Goal: Check status: Check status

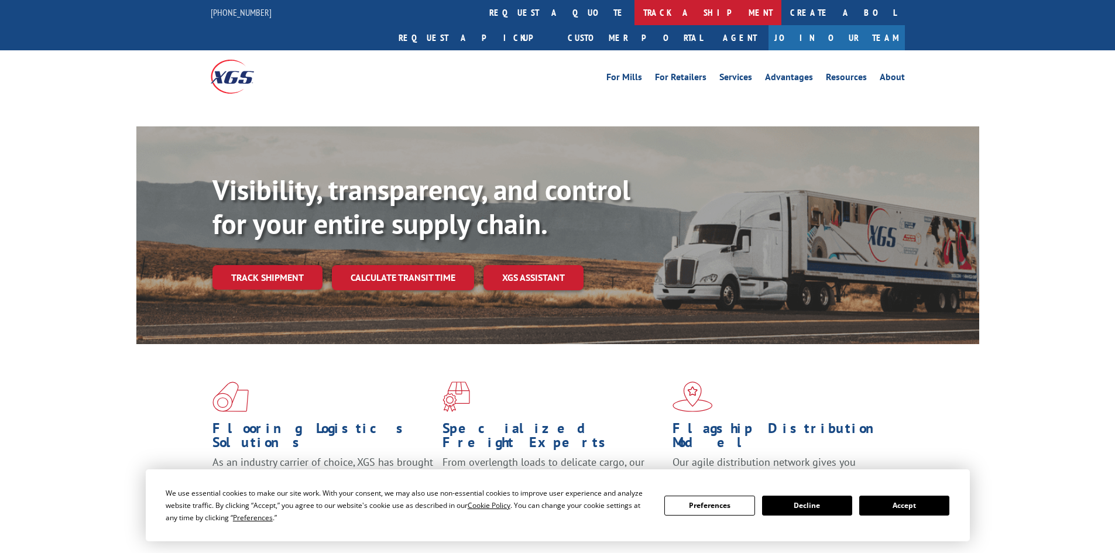
click at [635, 13] on link "track a shipment" at bounding box center [708, 12] width 147 height 25
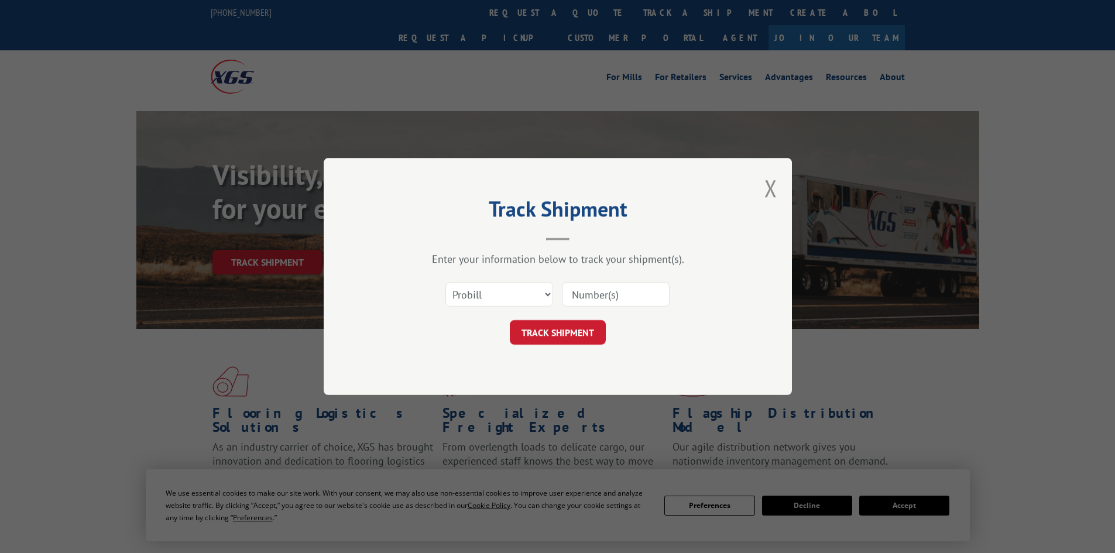
click at [498, 297] on select "Select category... Probill BOL PO" at bounding box center [500, 294] width 108 height 25
select select "bol"
click at [446, 282] on select "Select category... Probill BOL PO" at bounding box center [500, 294] width 108 height 25
click at [577, 296] on input at bounding box center [616, 294] width 108 height 25
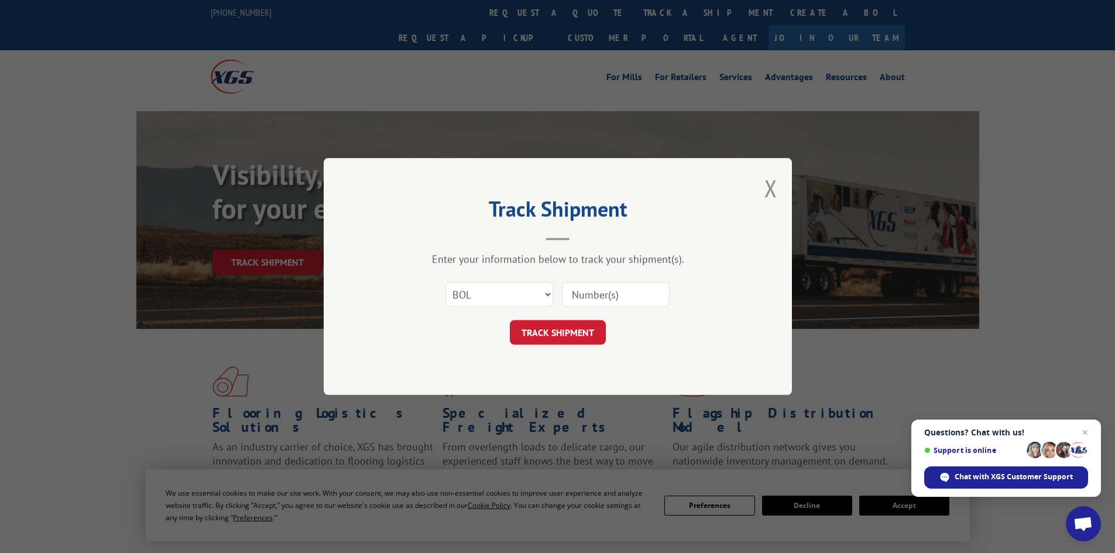
paste input "5618794"
type input "5618794"
click at [582, 334] on button "TRACK SHIPMENT" at bounding box center [558, 332] width 96 height 25
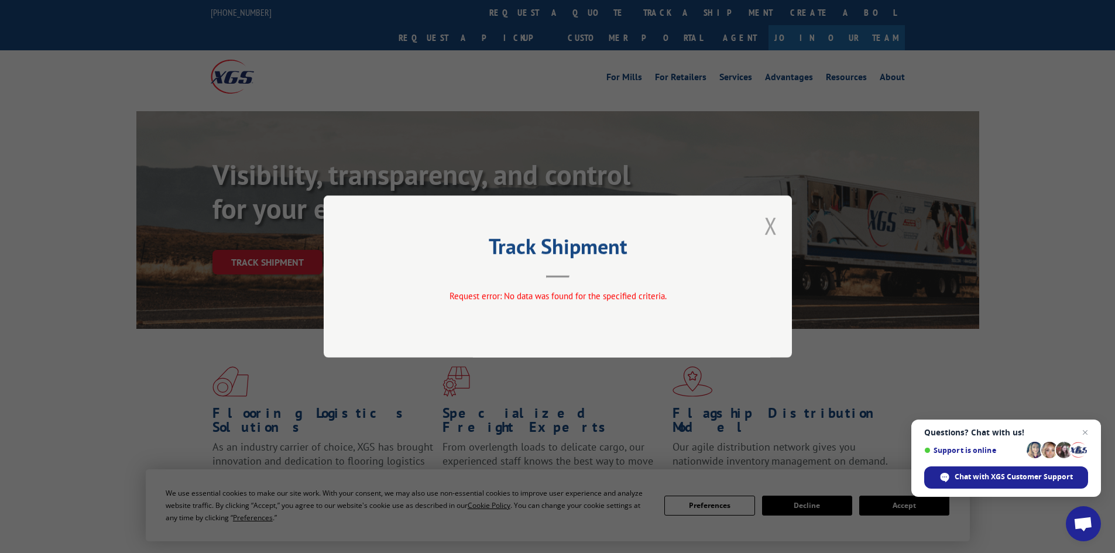
click at [769, 231] on button "Close modal" at bounding box center [771, 225] width 13 height 31
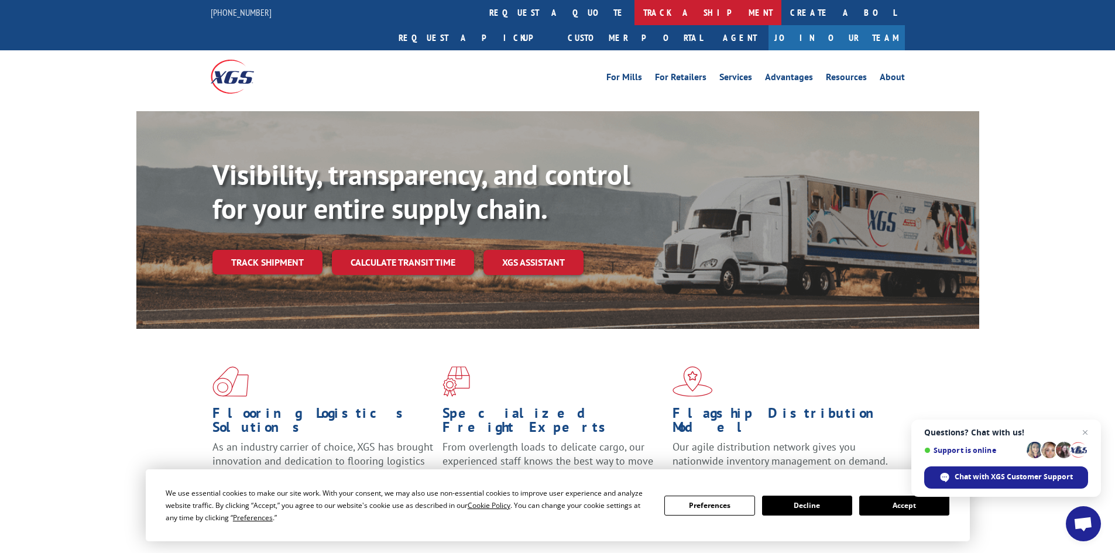
click at [635, 15] on link "track a shipment" at bounding box center [708, 12] width 147 height 25
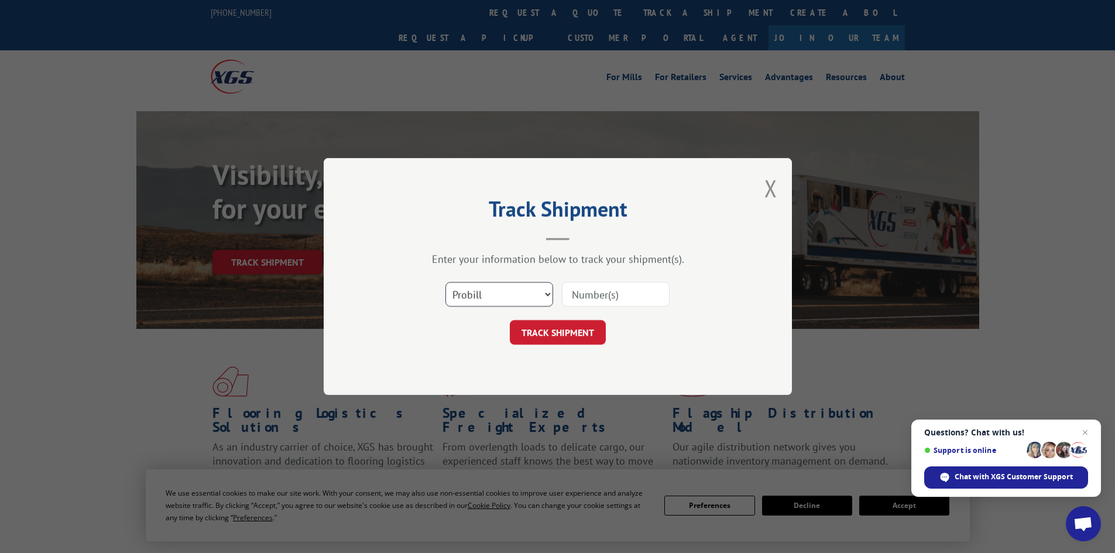
click at [513, 299] on select "Select category... Probill BOL PO" at bounding box center [500, 294] width 108 height 25
click at [580, 293] on input at bounding box center [616, 294] width 108 height 25
paste input "17523954"
type input "17523954"
click at [562, 334] on button "TRACK SHIPMENT" at bounding box center [558, 332] width 96 height 25
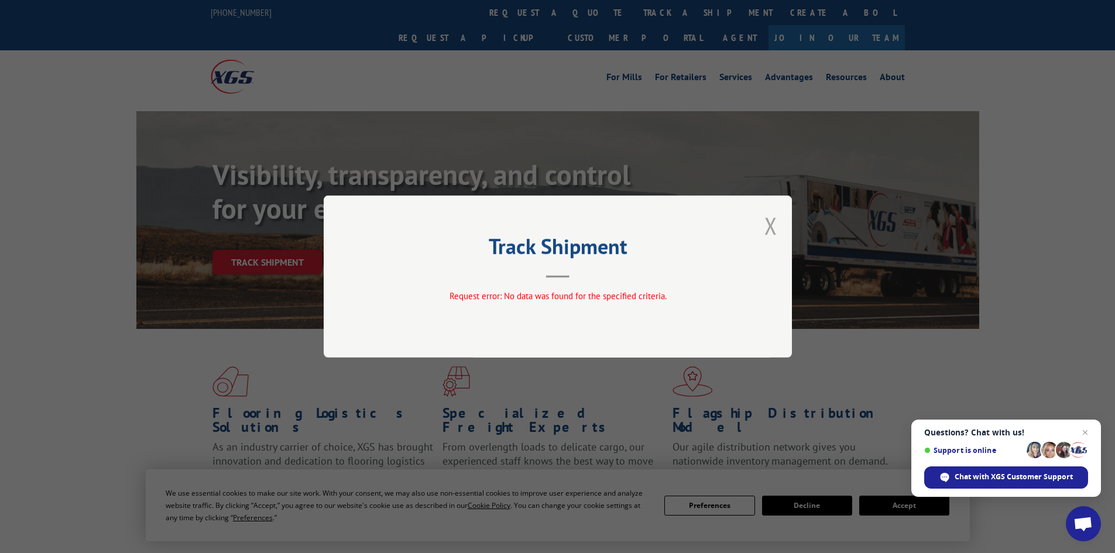
click at [776, 232] on button "Close modal" at bounding box center [771, 225] width 13 height 31
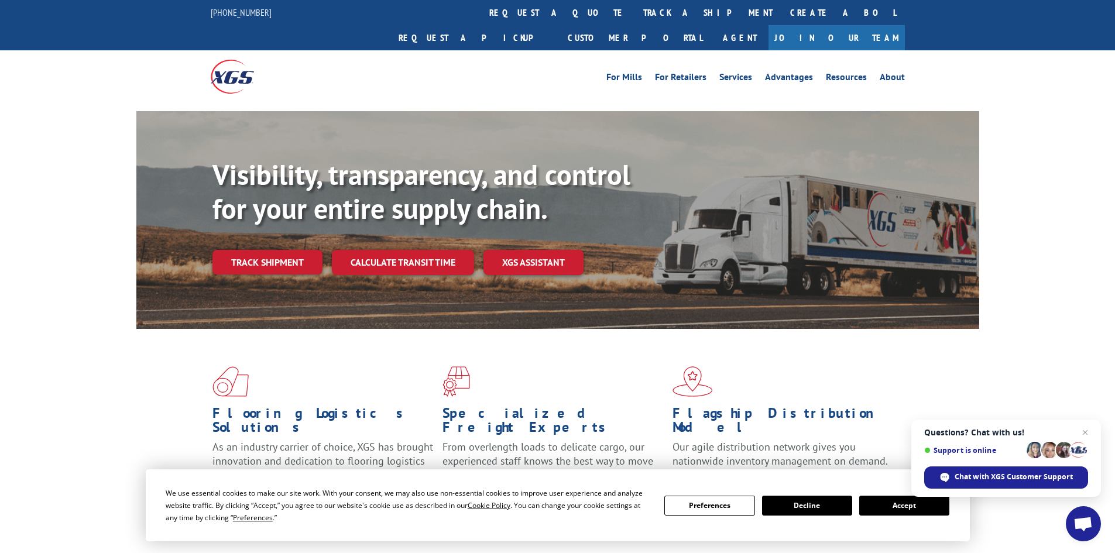
click at [815, 509] on button "Decline" at bounding box center [807, 506] width 90 height 20
